Goal: Navigation & Orientation: Find specific page/section

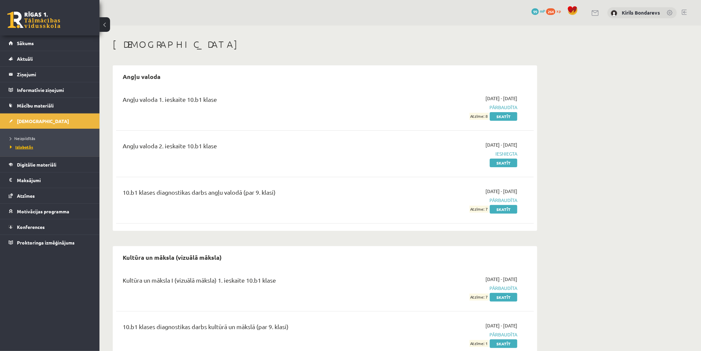
click at [26, 147] on span "Izlabotās" at bounding box center [21, 146] width 23 height 5
click at [24, 122] on span "[DEMOGRAPHIC_DATA]" at bounding box center [43, 121] width 52 height 6
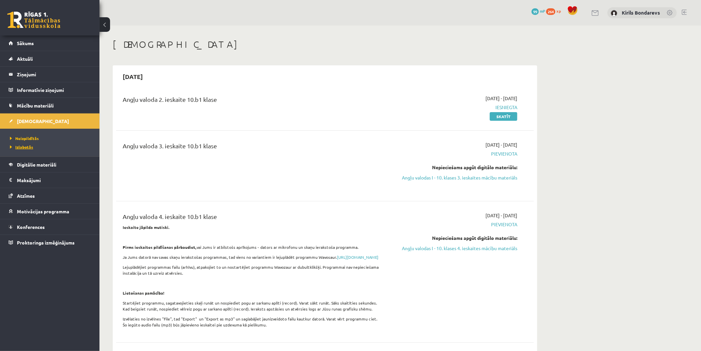
click at [27, 148] on span "Izlabotās" at bounding box center [21, 146] width 23 height 5
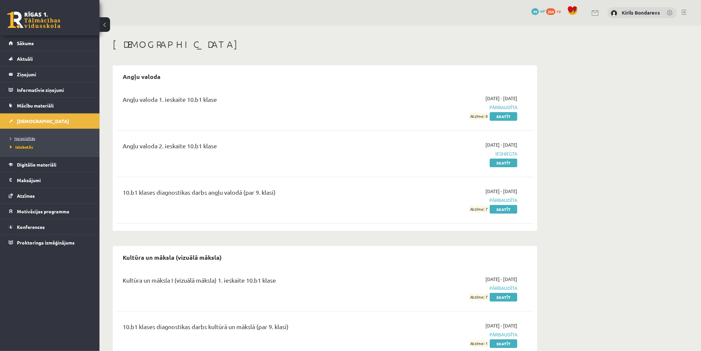
click at [30, 141] on link "Neizpildītās" at bounding box center [51, 138] width 83 height 6
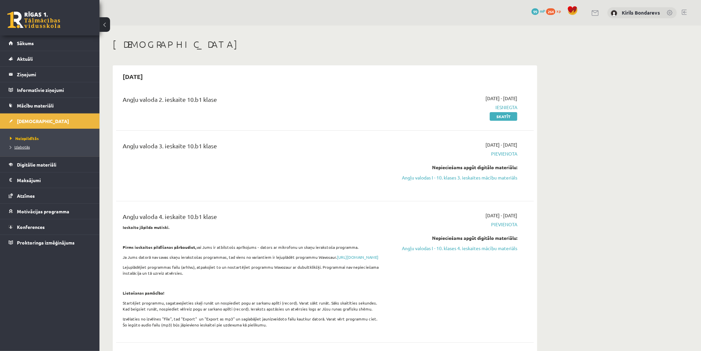
click at [25, 147] on span "Izlabotās" at bounding box center [20, 146] width 20 height 5
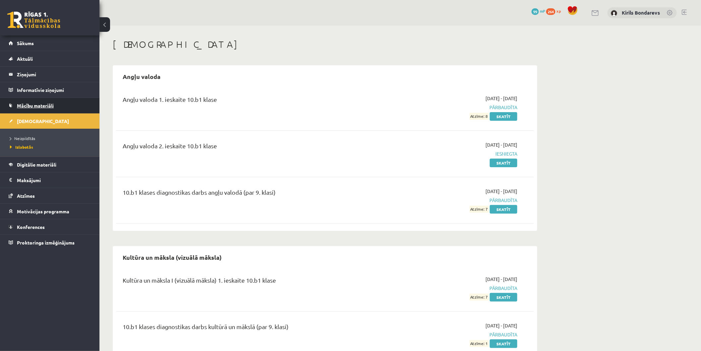
click at [29, 103] on span "Mācību materiāli" at bounding box center [35, 105] width 37 height 6
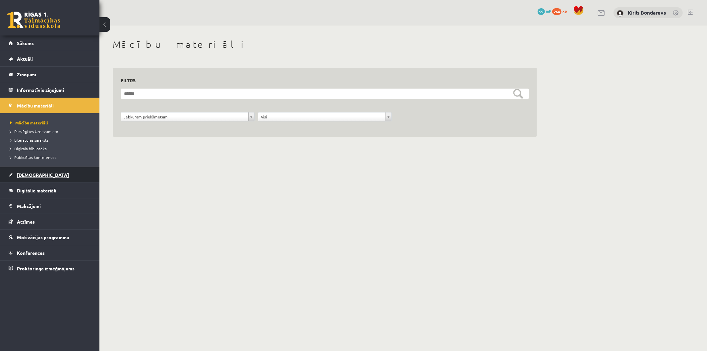
click at [30, 171] on link "[DEMOGRAPHIC_DATA]" at bounding box center [50, 174] width 83 height 15
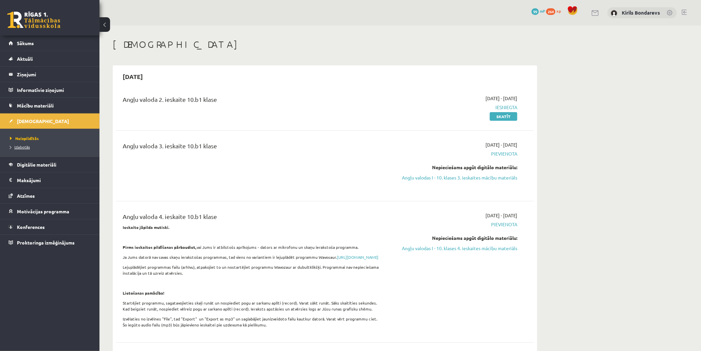
click at [32, 148] on link "Izlabotās" at bounding box center [51, 147] width 83 height 6
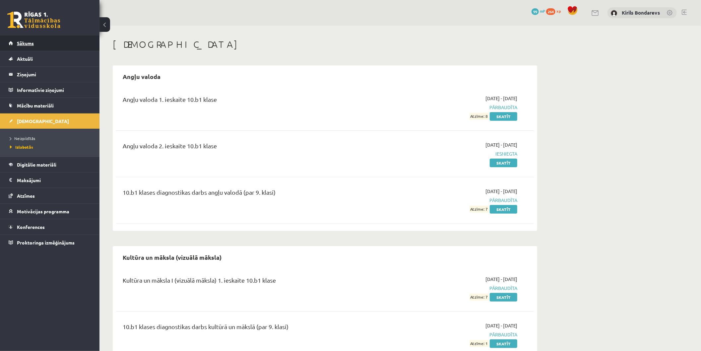
click at [21, 42] on span "Sākums" at bounding box center [25, 43] width 17 height 6
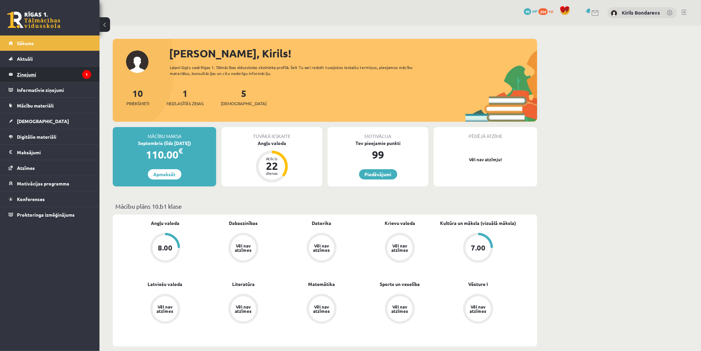
click at [64, 79] on legend "Ziņojumi 1" at bounding box center [54, 74] width 74 height 15
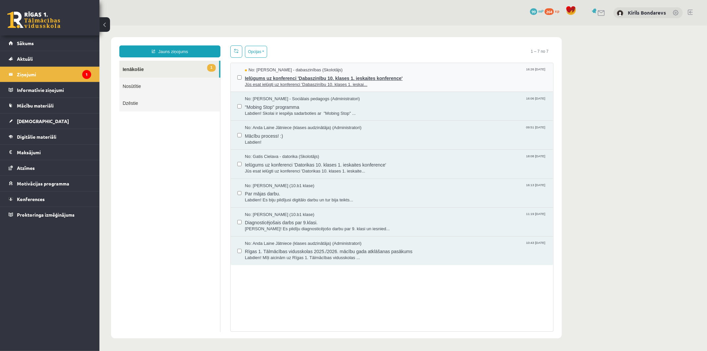
click at [304, 80] on span "Ielūgums uz konferenci 'Dabaszinību 10. klases 1. ieskaites konference'" at bounding box center [396, 77] width 302 height 8
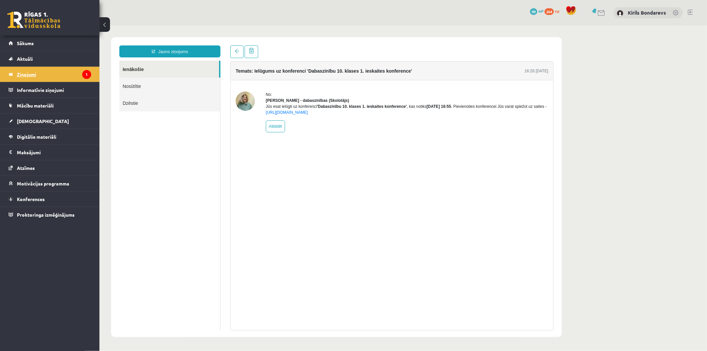
click at [51, 77] on legend "Ziņojumi 1" at bounding box center [54, 74] width 74 height 15
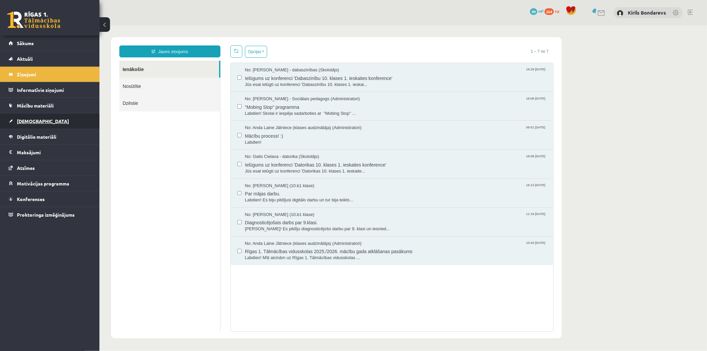
click at [31, 121] on span "[DEMOGRAPHIC_DATA]" at bounding box center [43, 121] width 52 height 6
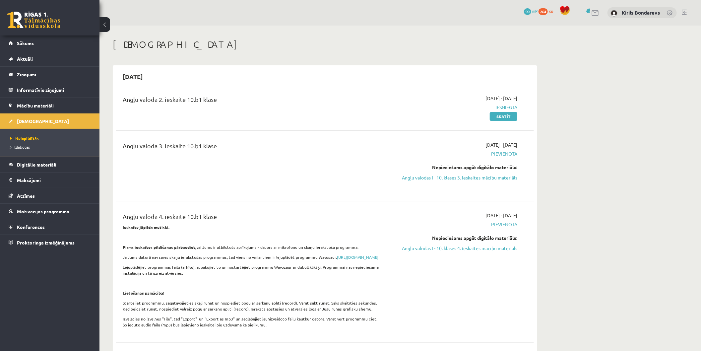
click at [28, 147] on span "Izlabotās" at bounding box center [20, 146] width 20 height 5
